Goal: Task Accomplishment & Management: Manage account settings

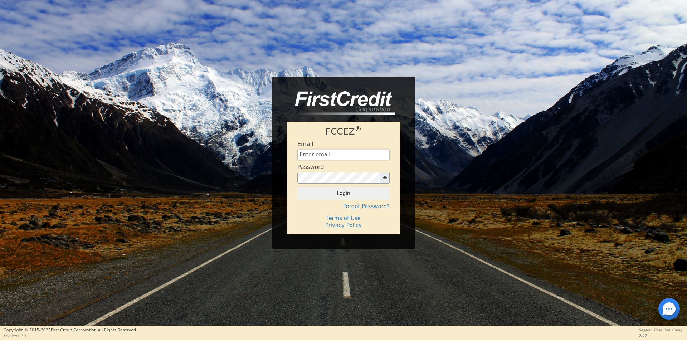
click at [367, 154] on input "text" at bounding box center [343, 155] width 92 height 11
type input "[EMAIL_ADDRESS][DOMAIN_NAME]"
click at [297, 187] on button "Login" at bounding box center [343, 193] width 92 height 12
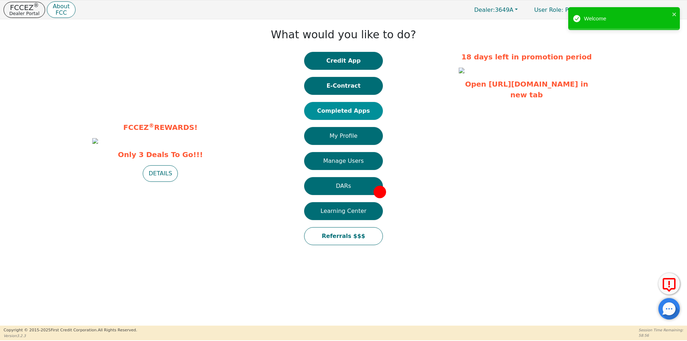
click at [343, 111] on button "Completed Apps" at bounding box center [343, 111] width 79 height 18
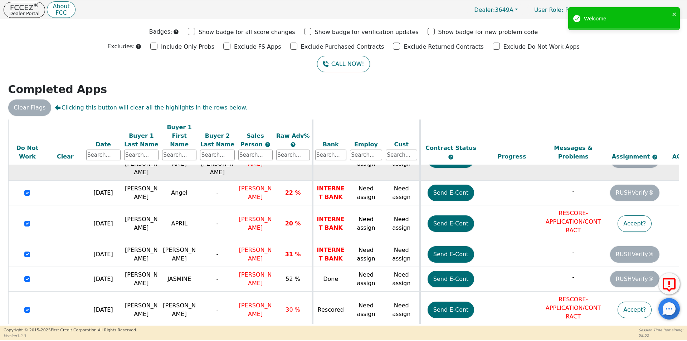
scroll to position [173, 0]
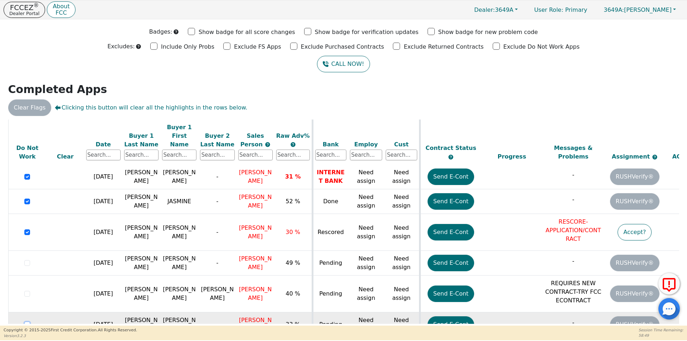
click at [26, 322] on input "checkbox" at bounding box center [27, 325] width 6 height 6
click at [675, 10] on button "3649A: [PERSON_NAME]" at bounding box center [639, 9] width 87 height 11
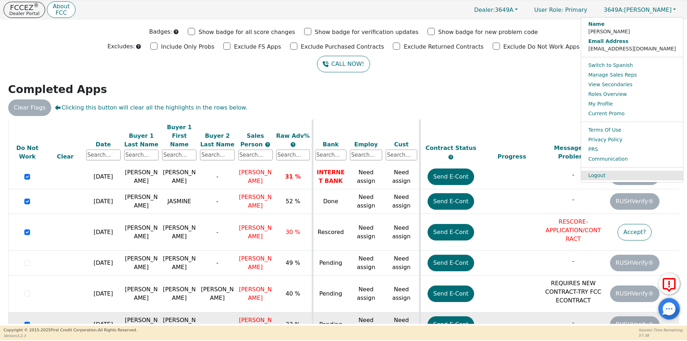
click at [636, 175] on link "Logout" at bounding box center [632, 176] width 102 height 10
